Goal: Book appointment/travel/reservation

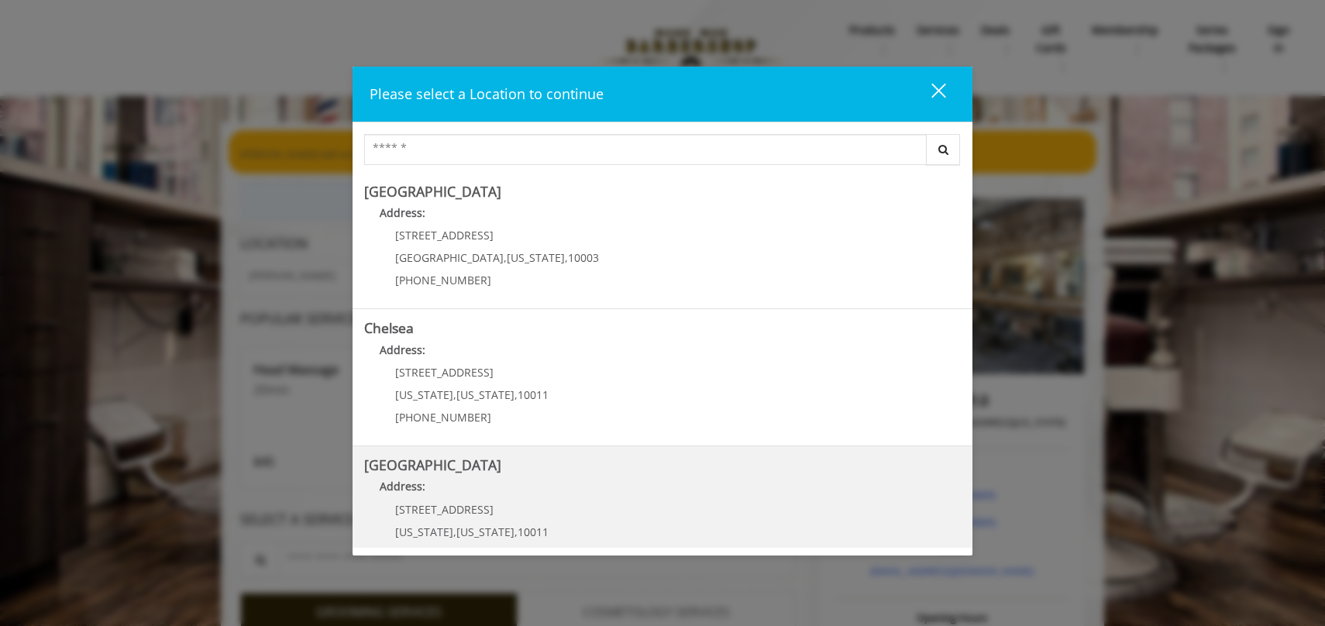
click at [634, 491] on Street "Address:" at bounding box center [662, 490] width 597 height 25
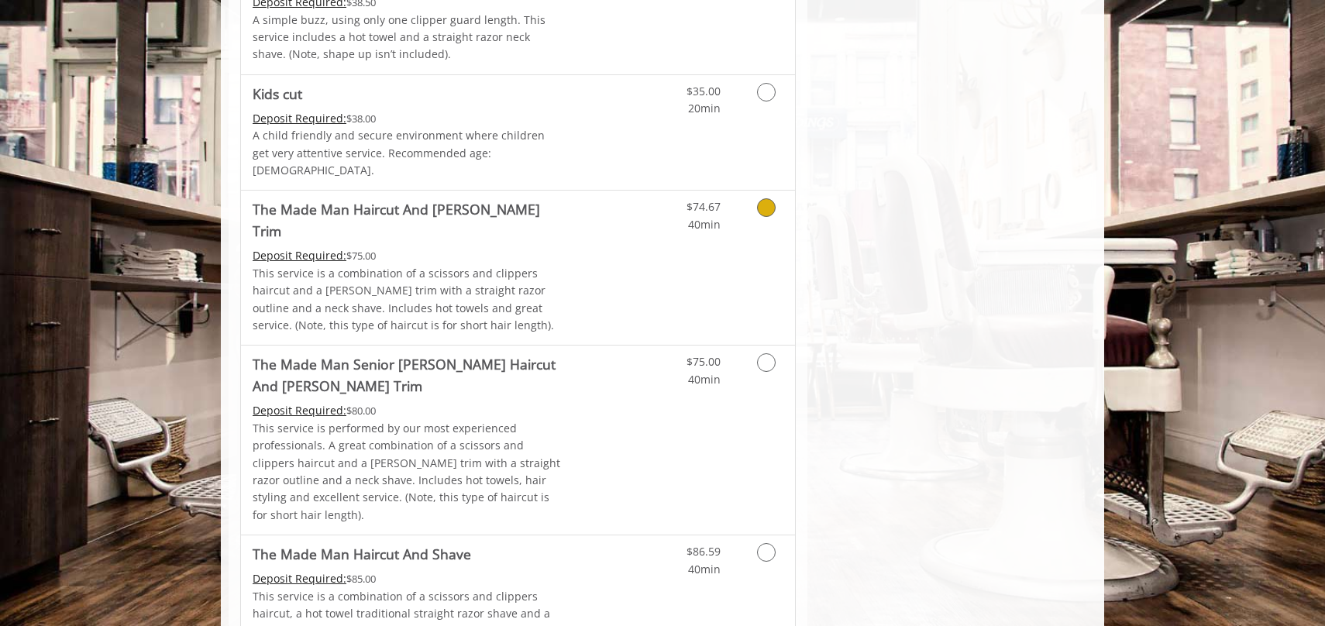
scroll to position [1014, 0]
